Goal: Navigation & Orientation: Find specific page/section

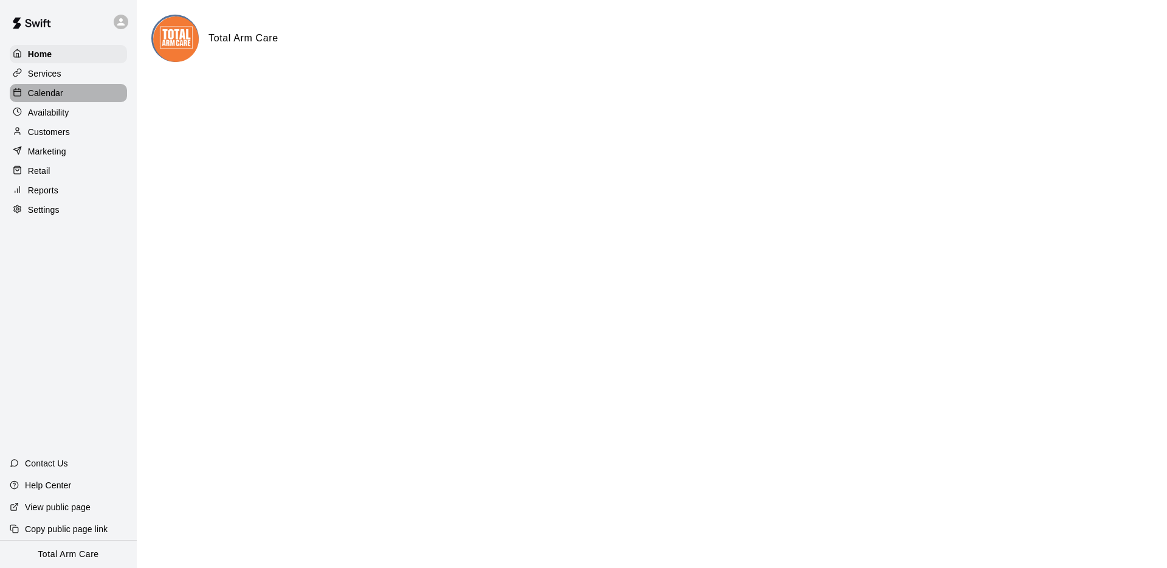
click at [65, 86] on div "Calendar" at bounding box center [68, 93] width 117 height 18
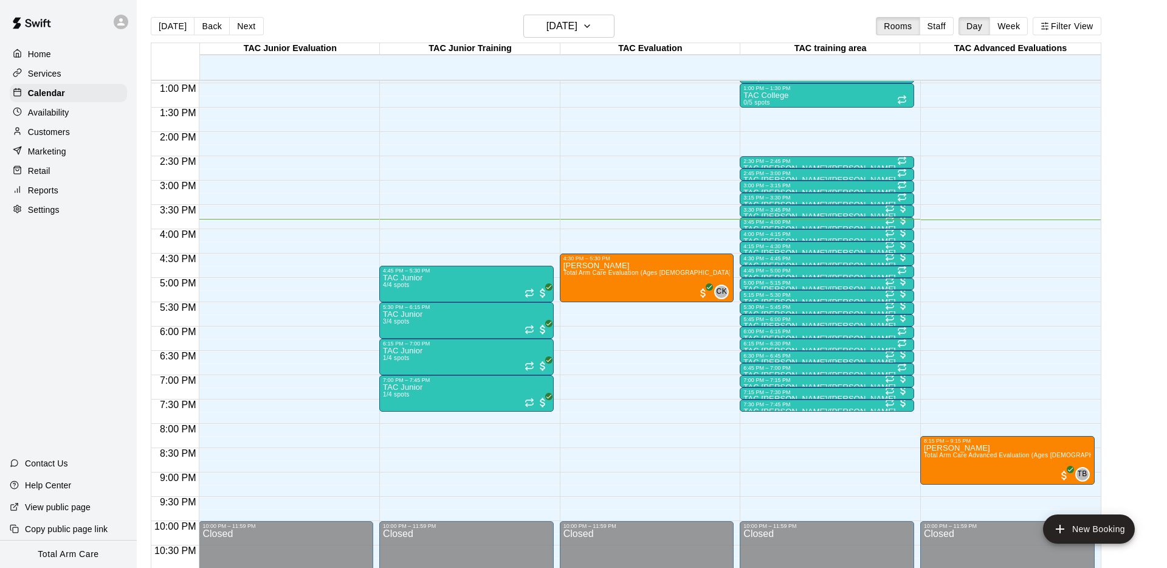
scroll to position [630, 0]
click at [53, 104] on div "Availability" at bounding box center [68, 112] width 117 height 18
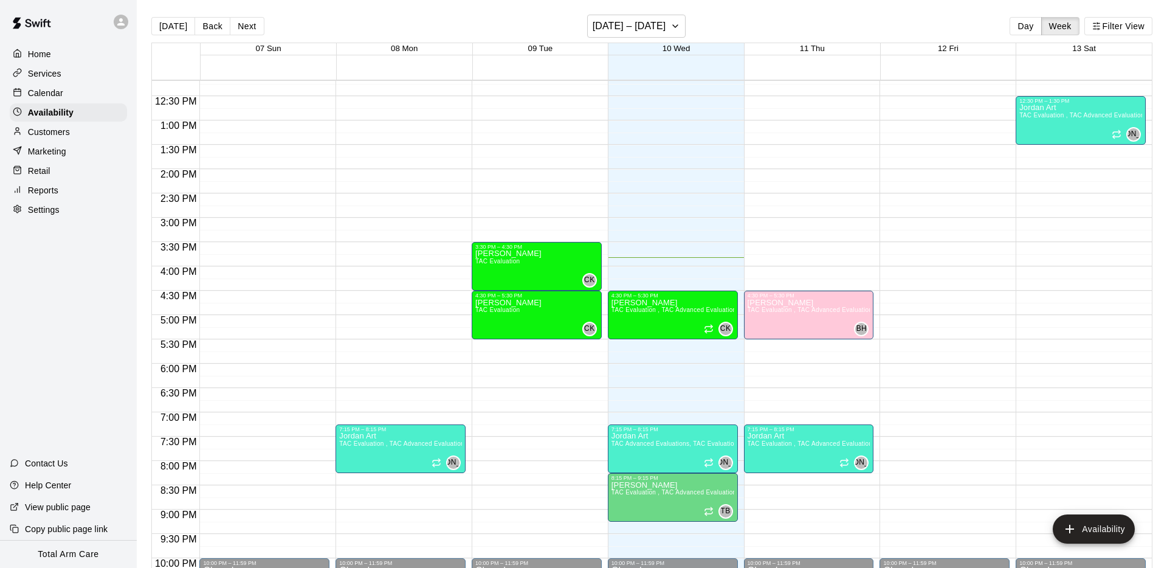
scroll to position [600, 0]
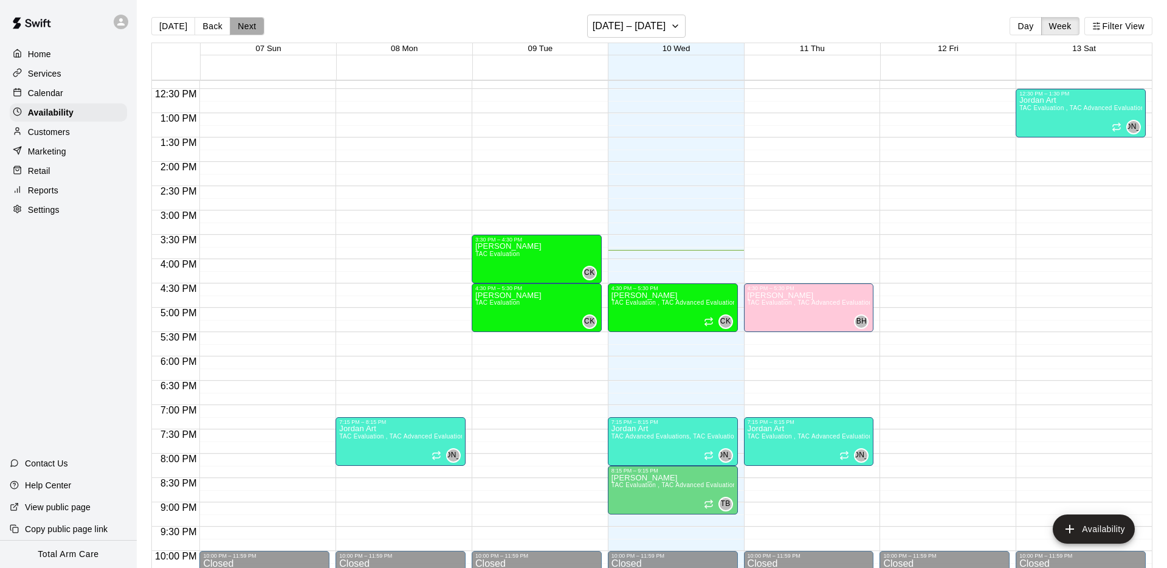
click at [240, 24] on button "Next" at bounding box center [247, 26] width 34 height 18
